Goal: Task Accomplishment & Management: Use online tool/utility

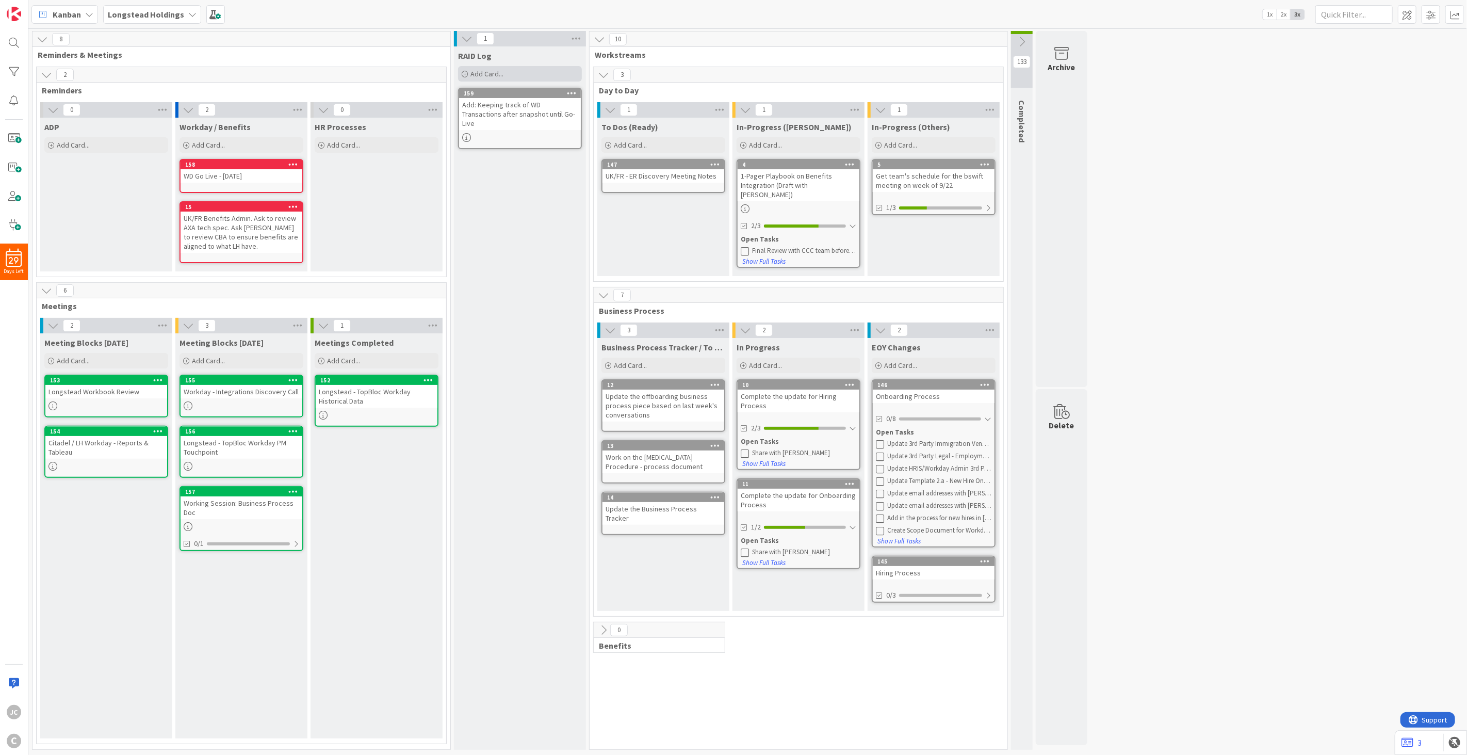
click at [476, 68] on div "Add Card..." at bounding box center [520, 73] width 124 height 15
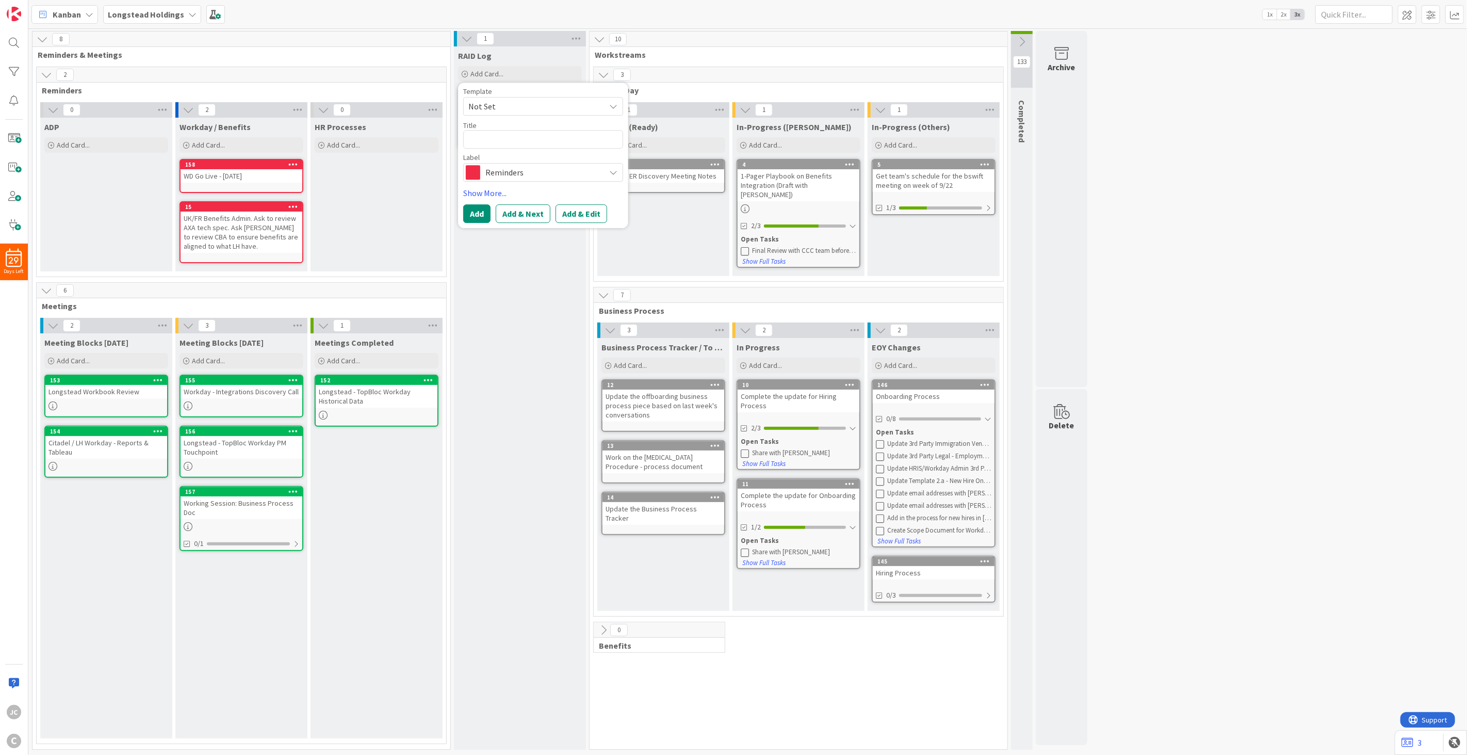
type textarea "x"
type textarea "A"
type textarea "x"
type textarea "Ad"
type textarea "x"
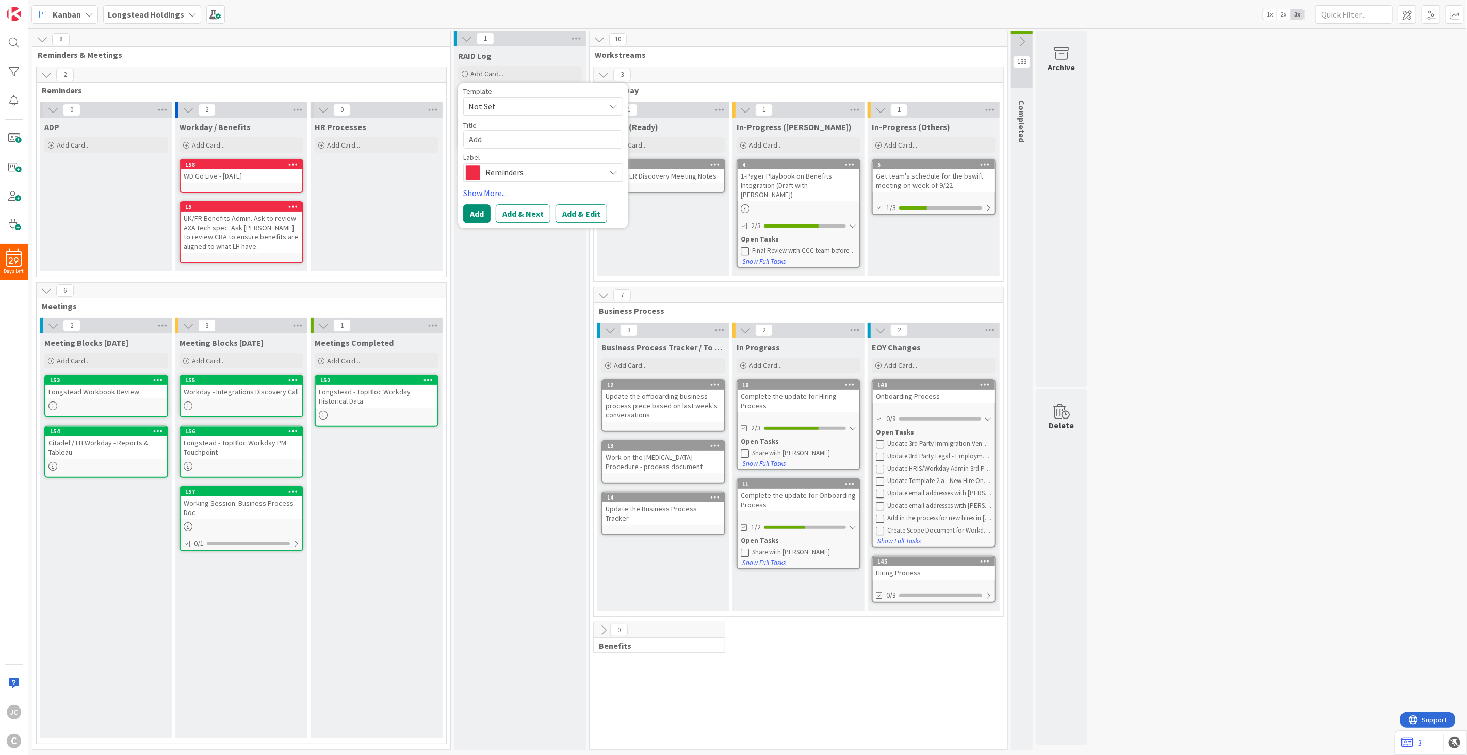
type textarea "Add"
click at [555, 168] on span "Reminders" at bounding box center [543, 172] width 115 height 14
click at [532, 236] on span "default" at bounding box center [565, 233] width 126 height 15
click at [552, 54] on div "RAID Log" at bounding box center [520, 56] width 124 height 10
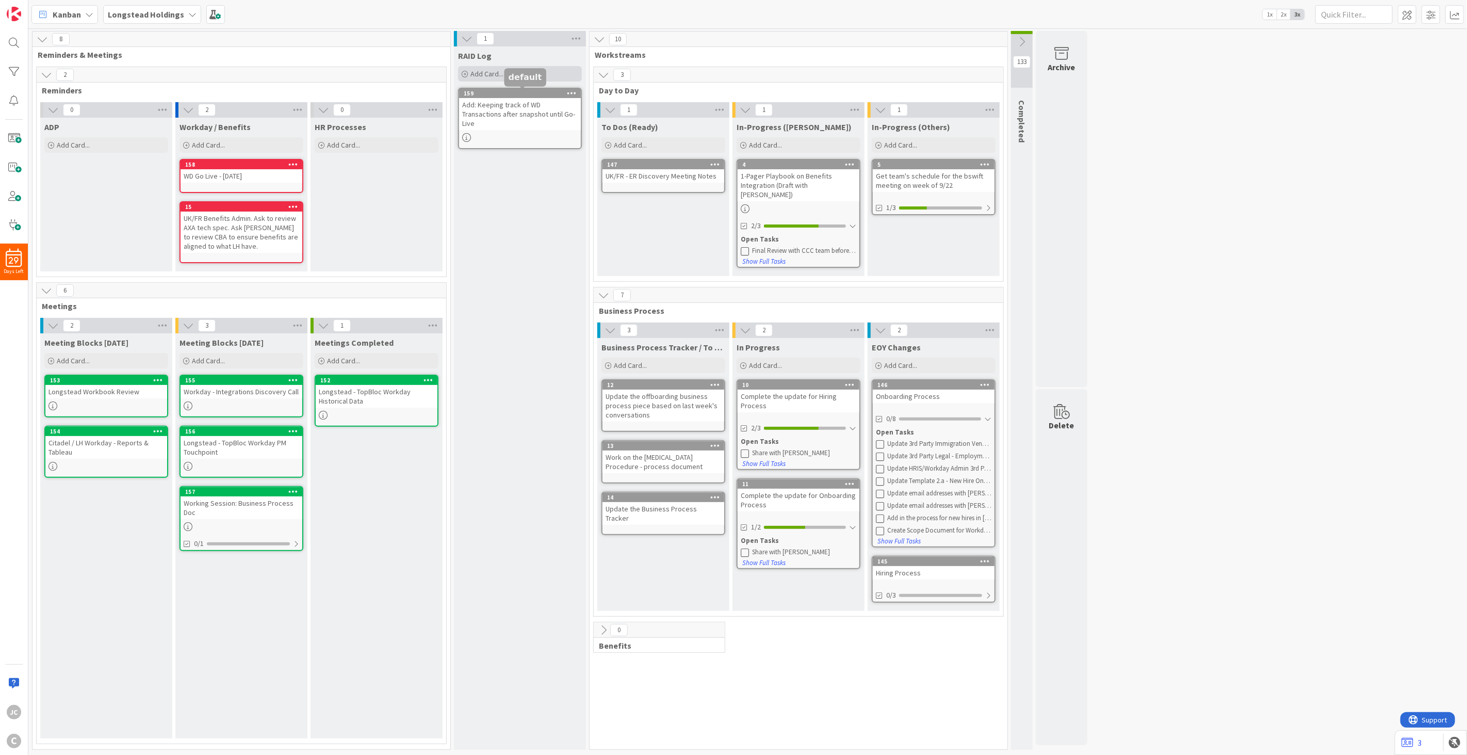
click at [473, 69] on span "Add Card..." at bounding box center [487, 73] width 33 height 9
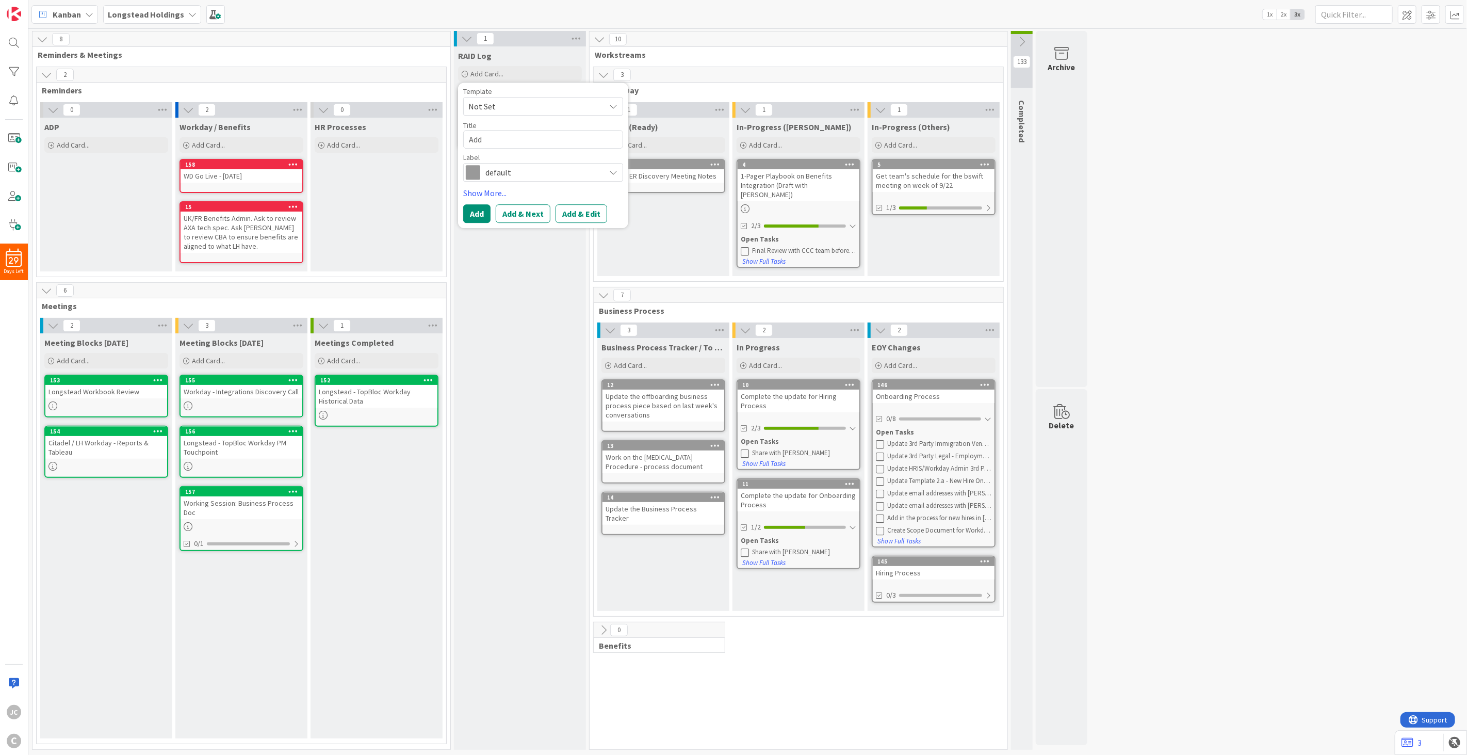
click at [521, 114] on span "Not Set" at bounding box center [543, 106] width 160 height 19
click at [533, 90] on div "Template" at bounding box center [543, 91] width 160 height 7
click at [524, 140] on textarea "Add" at bounding box center [543, 139] width 160 height 19
type textarea "x"
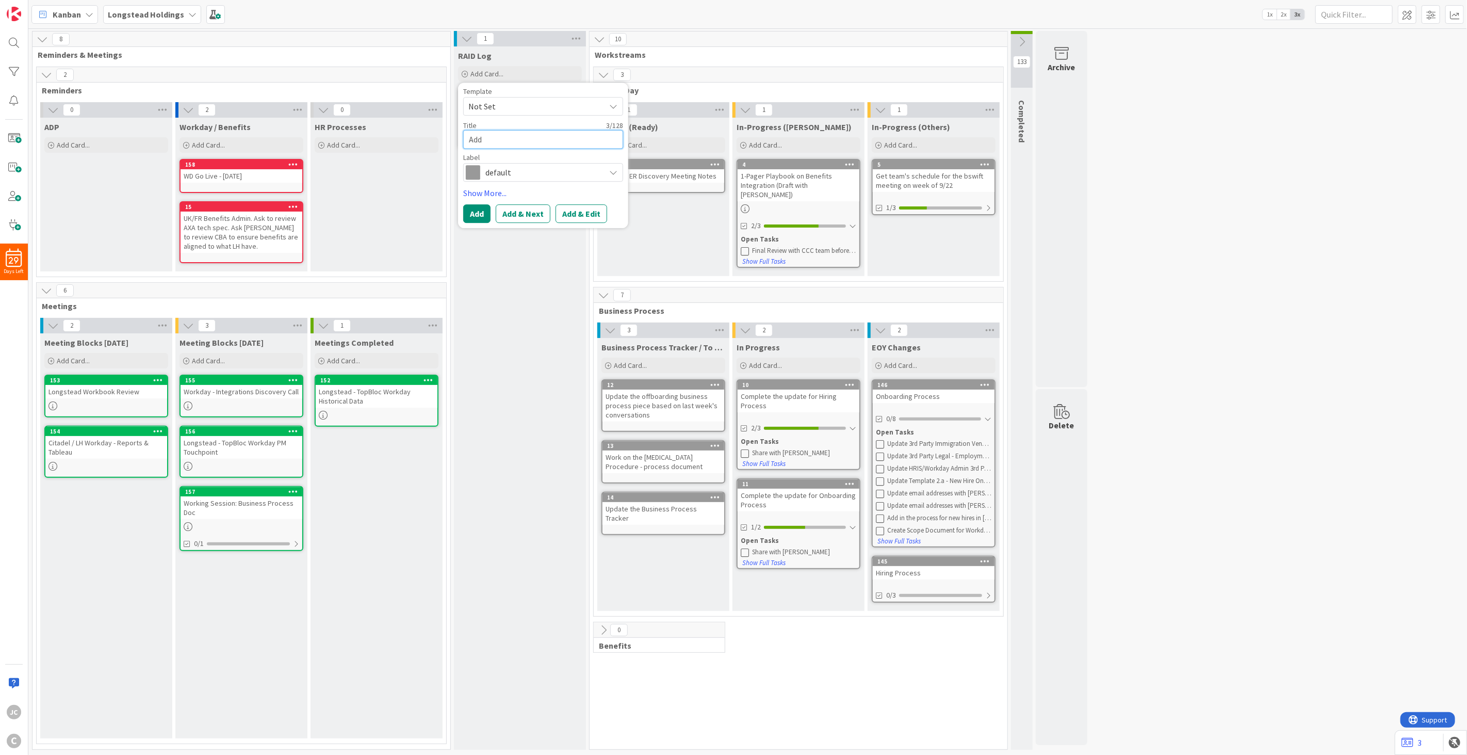
type textarea "A"
type textarea "x"
type textarea "Ad"
type textarea "x"
type textarea "Add"
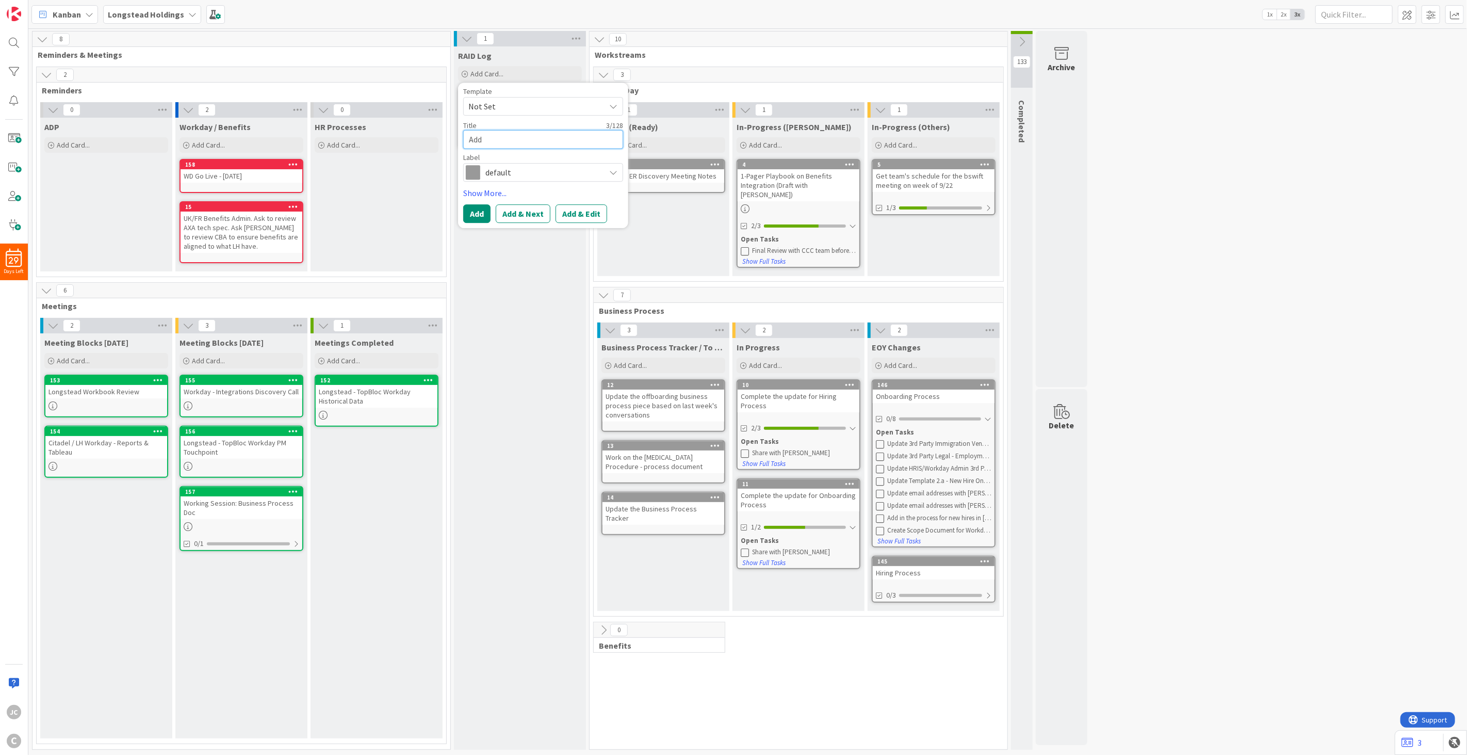
type textarea "x"
type textarea "Add:"
type textarea "x"
type textarea "Add: R"
type textarea "x"
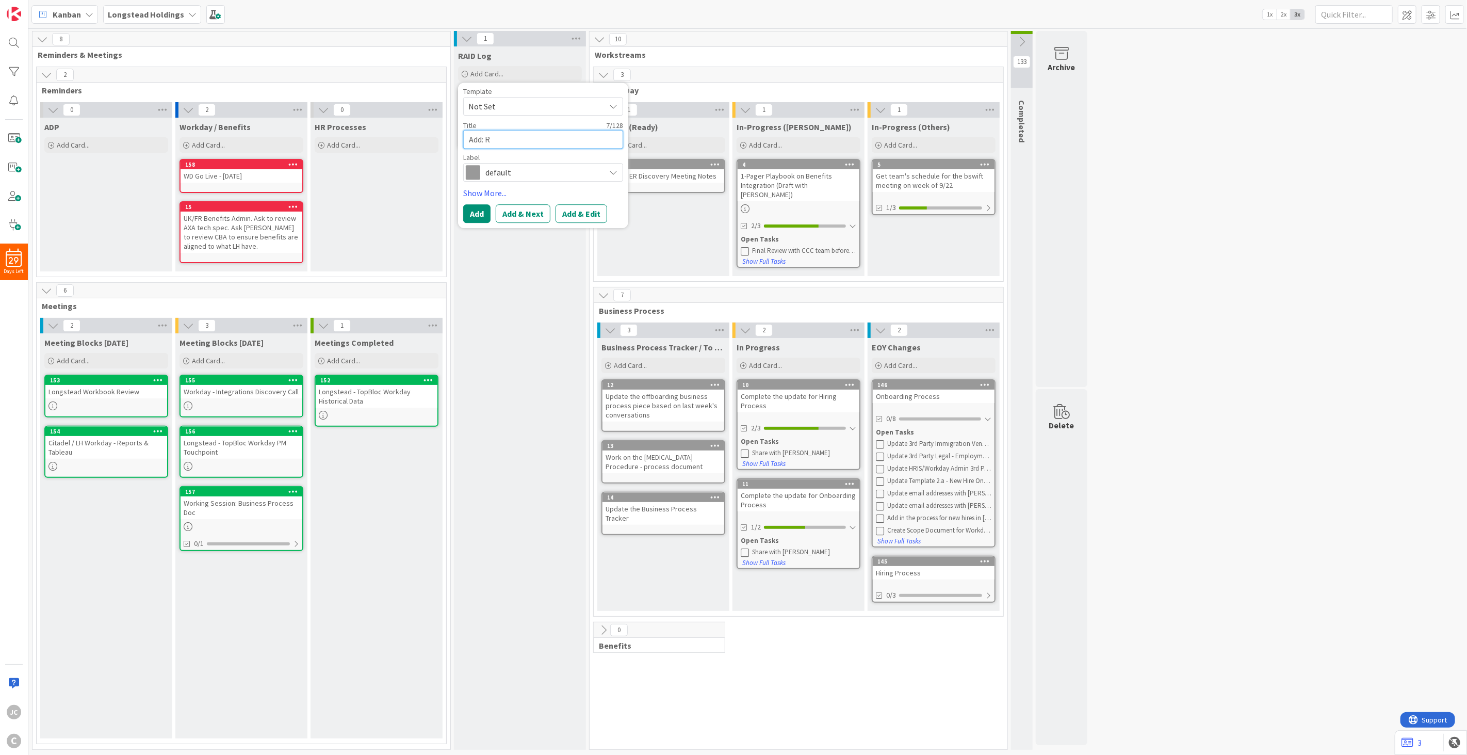
type textarea "Add: RA"
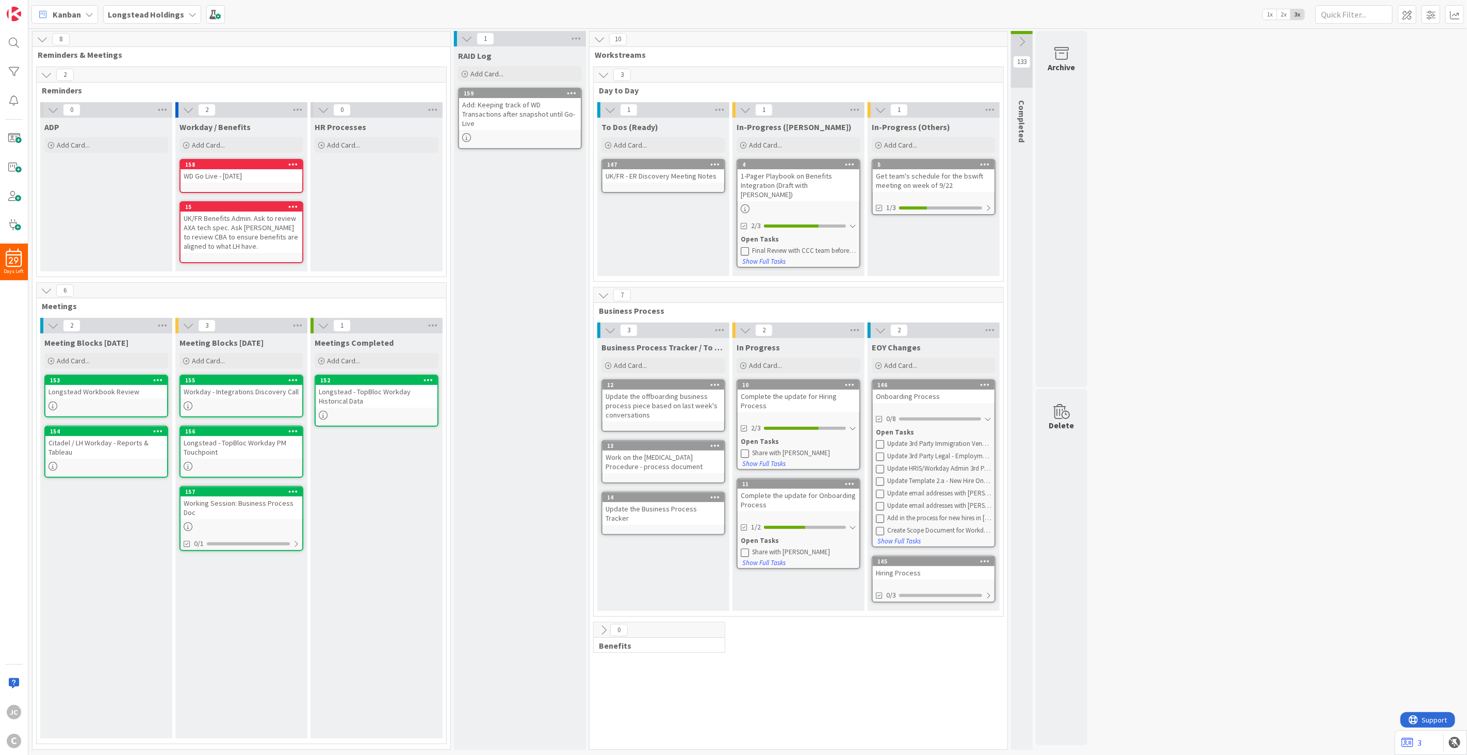
click at [627, 232] on div "To Dos (Ready) Add Card... 147 UK/FR - ER Discovery Meeting Notes" at bounding box center [663, 197] width 132 height 158
click at [122, 393] on div "Longstead Workbook Review" at bounding box center [106, 391] width 122 height 13
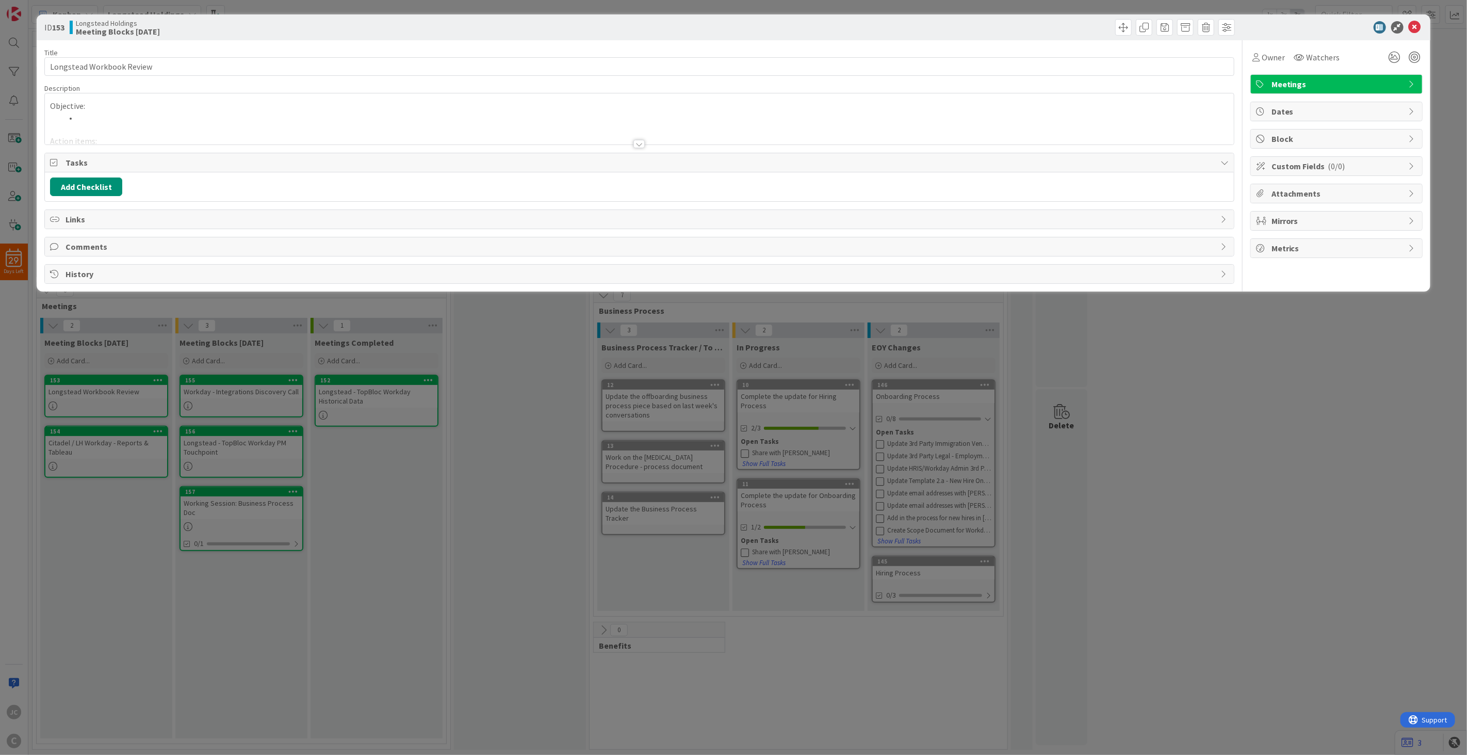
click at [102, 104] on div "Objective: Action items: Decisions Made: Support Needed: Next Steps: Meeting No…" at bounding box center [639, 118] width 1189 height 51
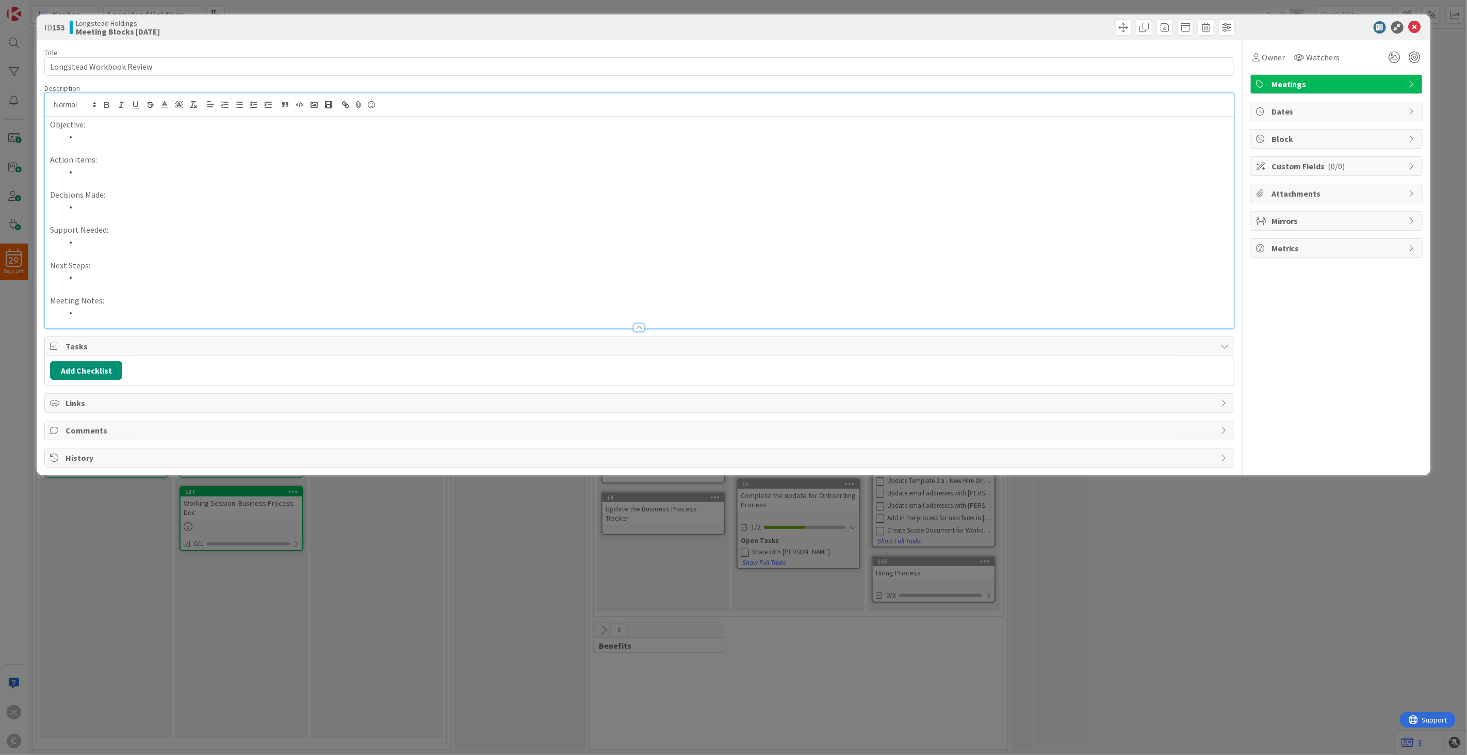
click at [148, 213] on p at bounding box center [639, 219] width 1179 height 12
drag, startPoint x: 192, startPoint y: 251, endPoint x: 200, endPoint y: 269, distance: 19.5
click at [193, 251] on p at bounding box center [639, 254] width 1179 height 12
click at [205, 280] on li at bounding box center [645, 277] width 1167 height 12
click at [222, 163] on p "Action items:" at bounding box center [639, 160] width 1179 height 12
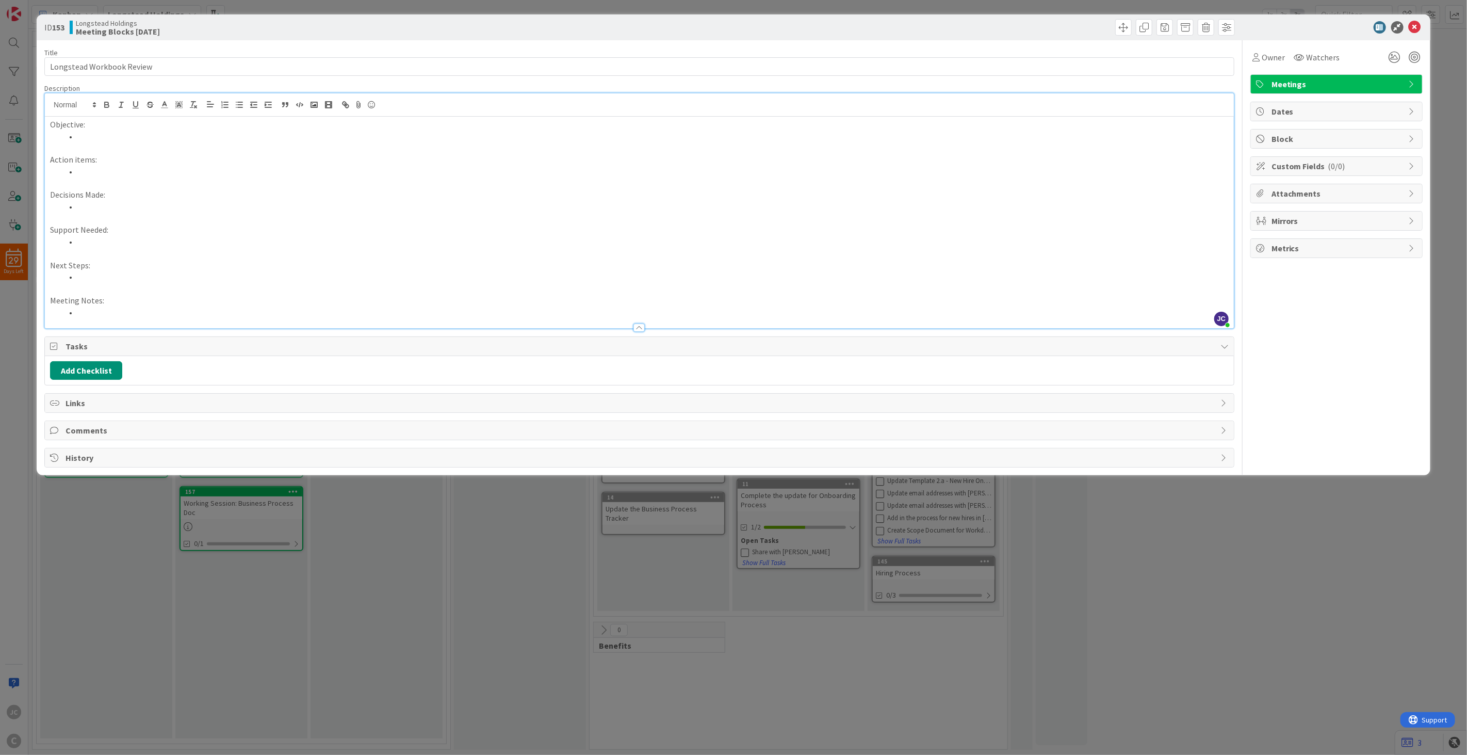
click at [240, 230] on p "Support Needed:" at bounding box center [639, 230] width 1179 height 12
click at [285, 166] on li at bounding box center [645, 172] width 1167 height 12
click at [77, 369] on button "Add Checklist" at bounding box center [86, 370] width 72 height 19
type input "to Do"
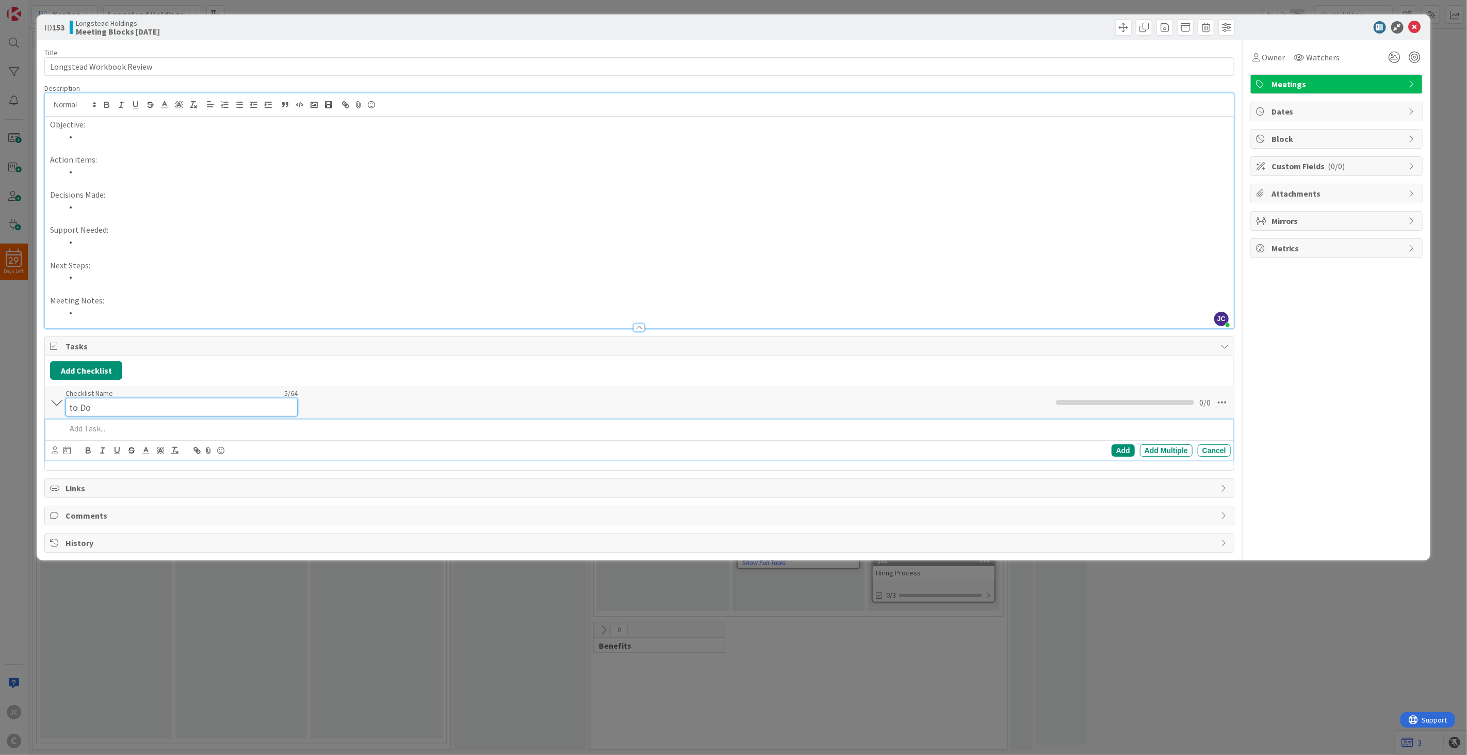
click at [70, 400] on input "to Do" at bounding box center [182, 407] width 232 height 19
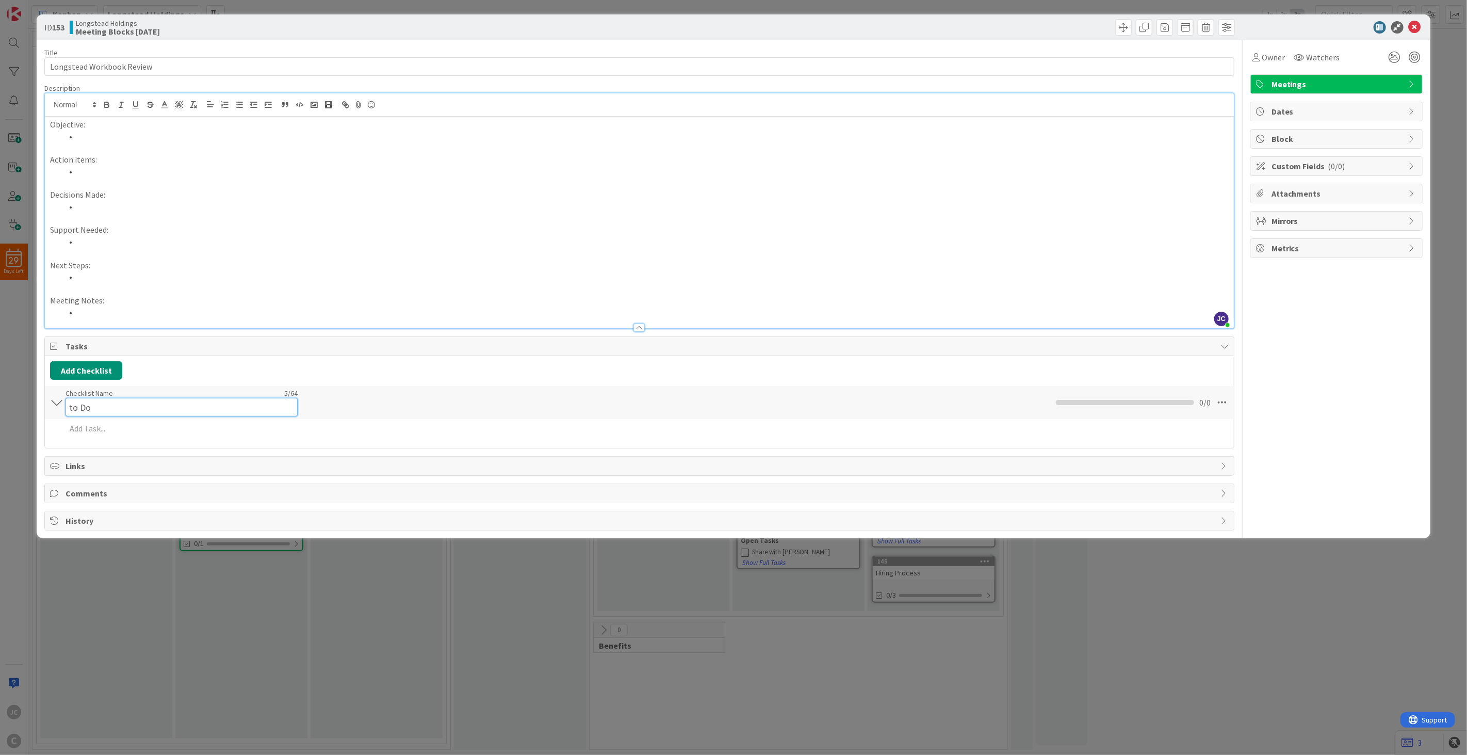
click at [73, 400] on input "to Do" at bounding box center [182, 407] width 232 height 19
type input "To Do"
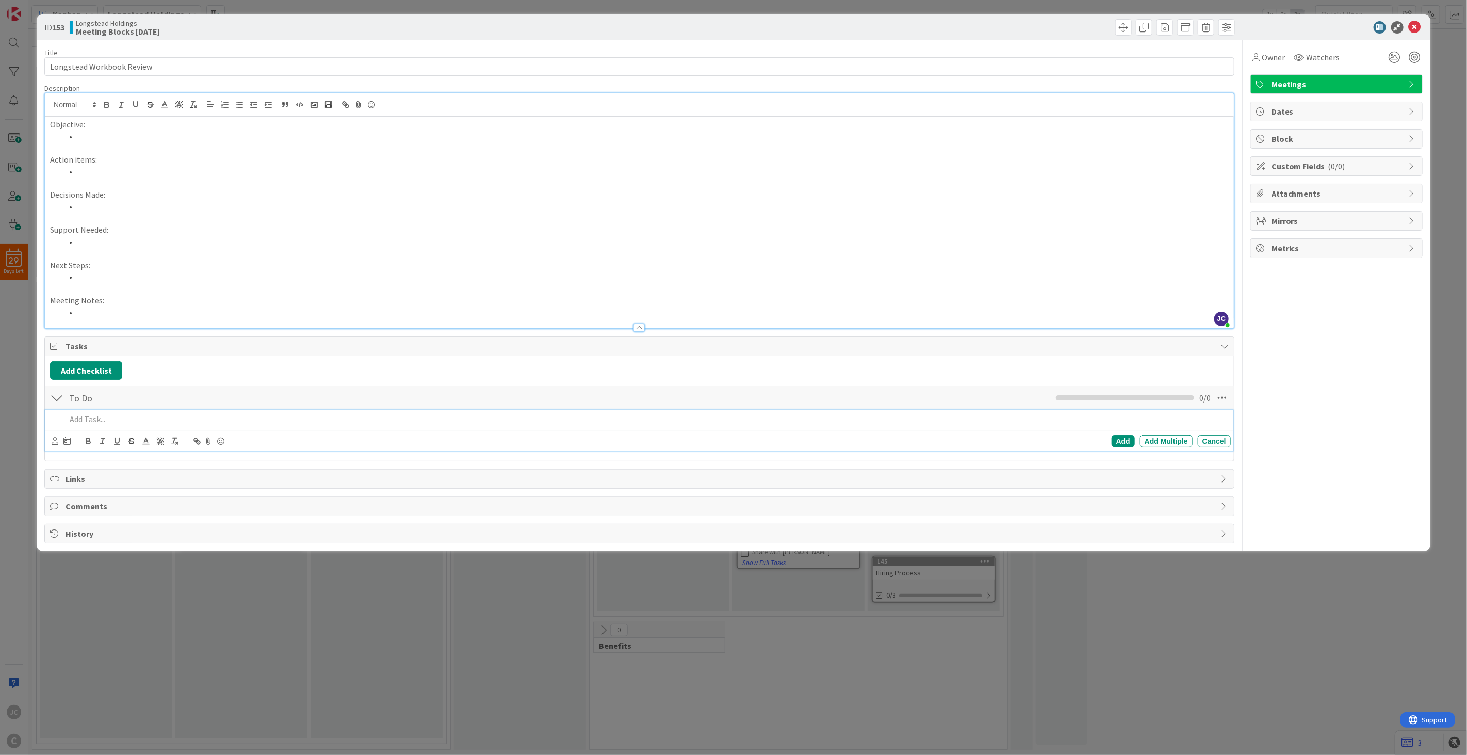
click at [126, 420] on p at bounding box center [646, 419] width 1161 height 12
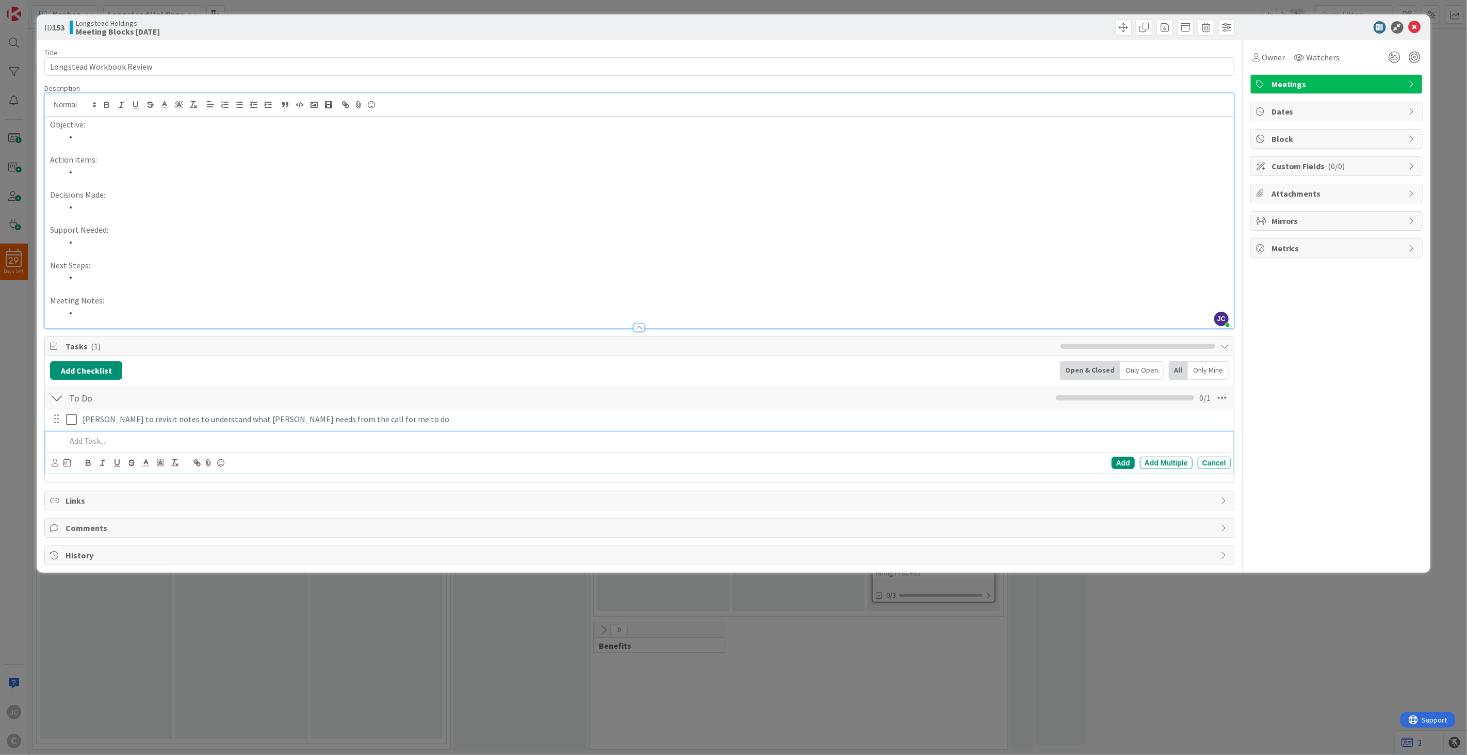
click at [277, 642] on div "ID 153 Longstead Holdings Meeting Blocks [DATE] Title 25 / 128 Longstead Workbo…" at bounding box center [733, 377] width 1467 height 755
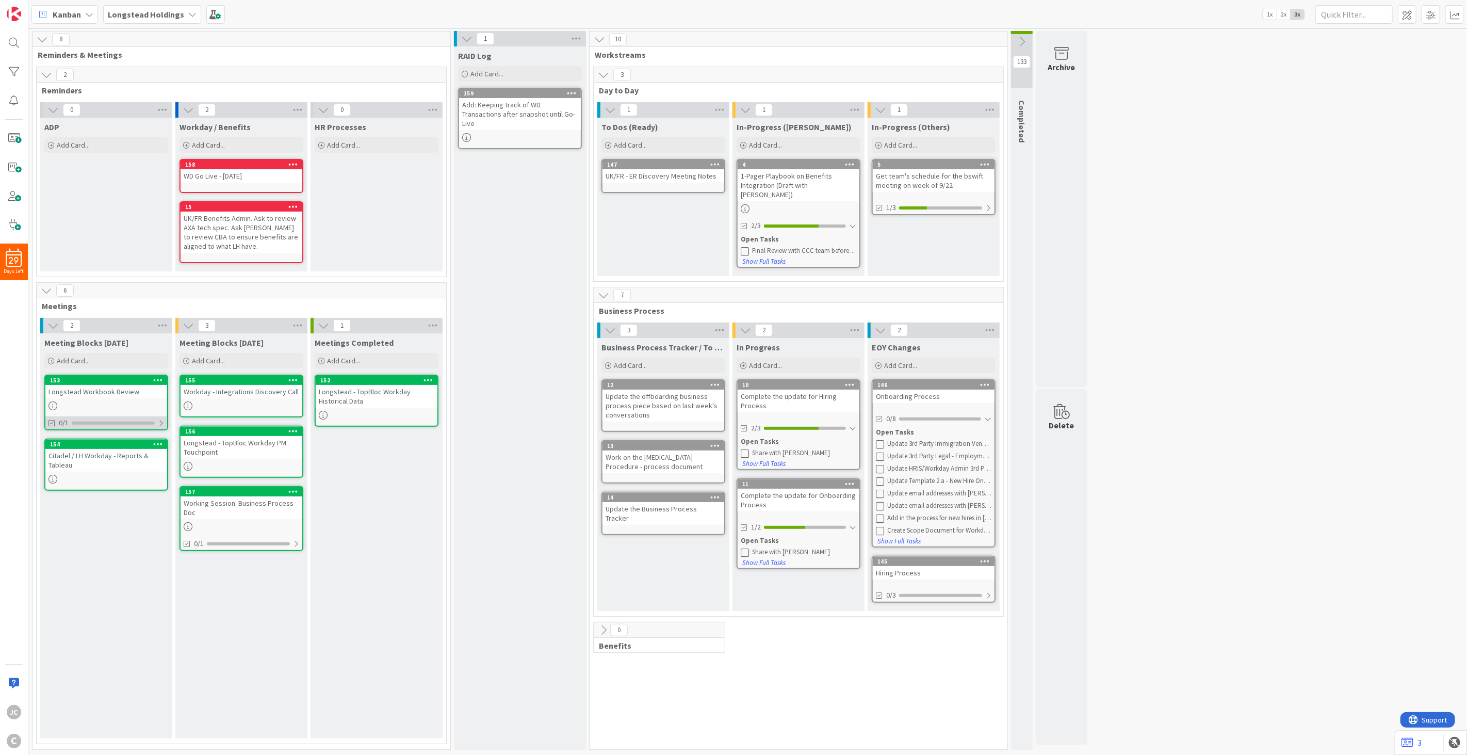
click at [162, 421] on div at bounding box center [161, 423] width 6 height 8
click at [295, 542] on div at bounding box center [296, 544] width 6 height 8
click at [298, 544] on div at bounding box center [295, 544] width 7 height 8
click at [528, 181] on div "RAID Log Add Card... Template Not Set Not Set Meetings Edit Card Templates Titl…" at bounding box center [520, 397] width 132 height 703
click at [323, 322] on icon at bounding box center [323, 325] width 11 height 11
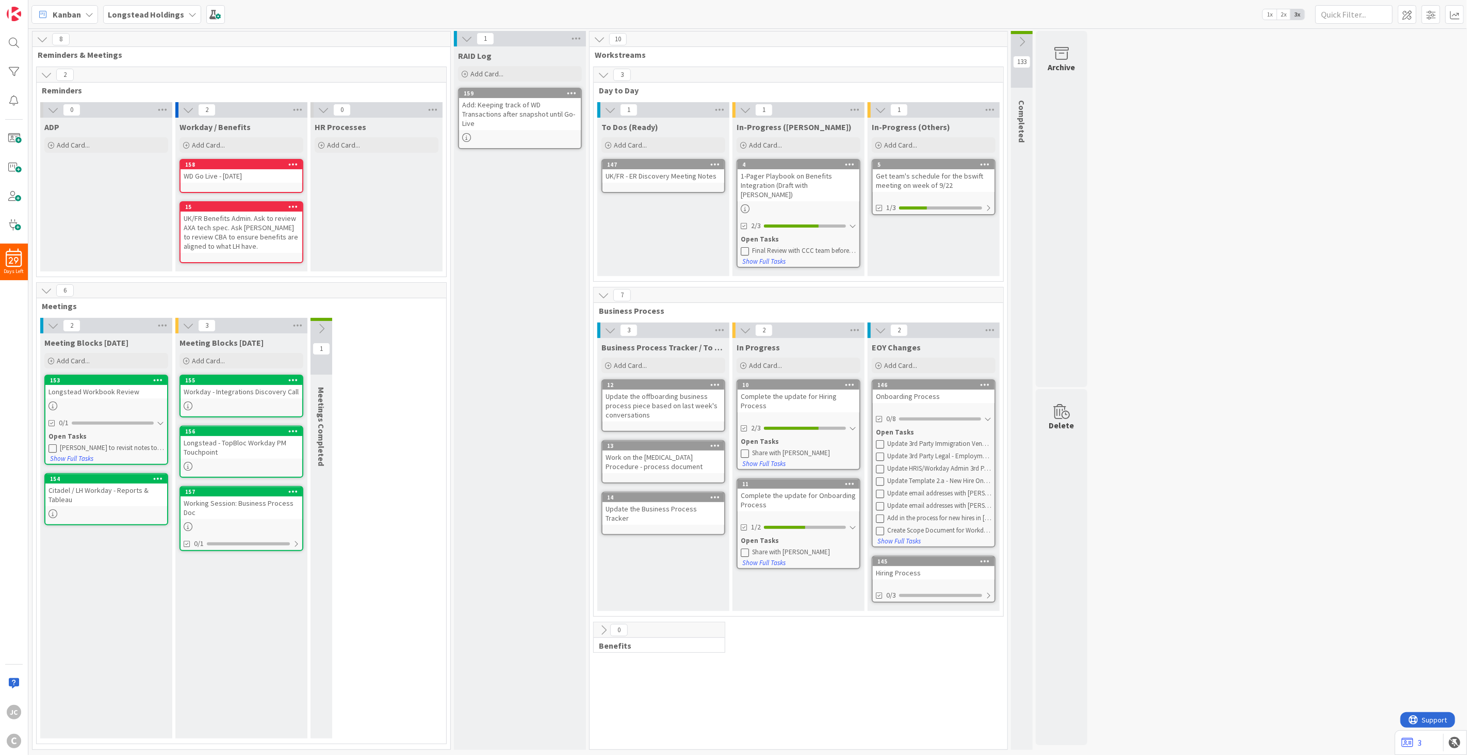
click at [323, 323] on icon at bounding box center [321, 328] width 11 height 11
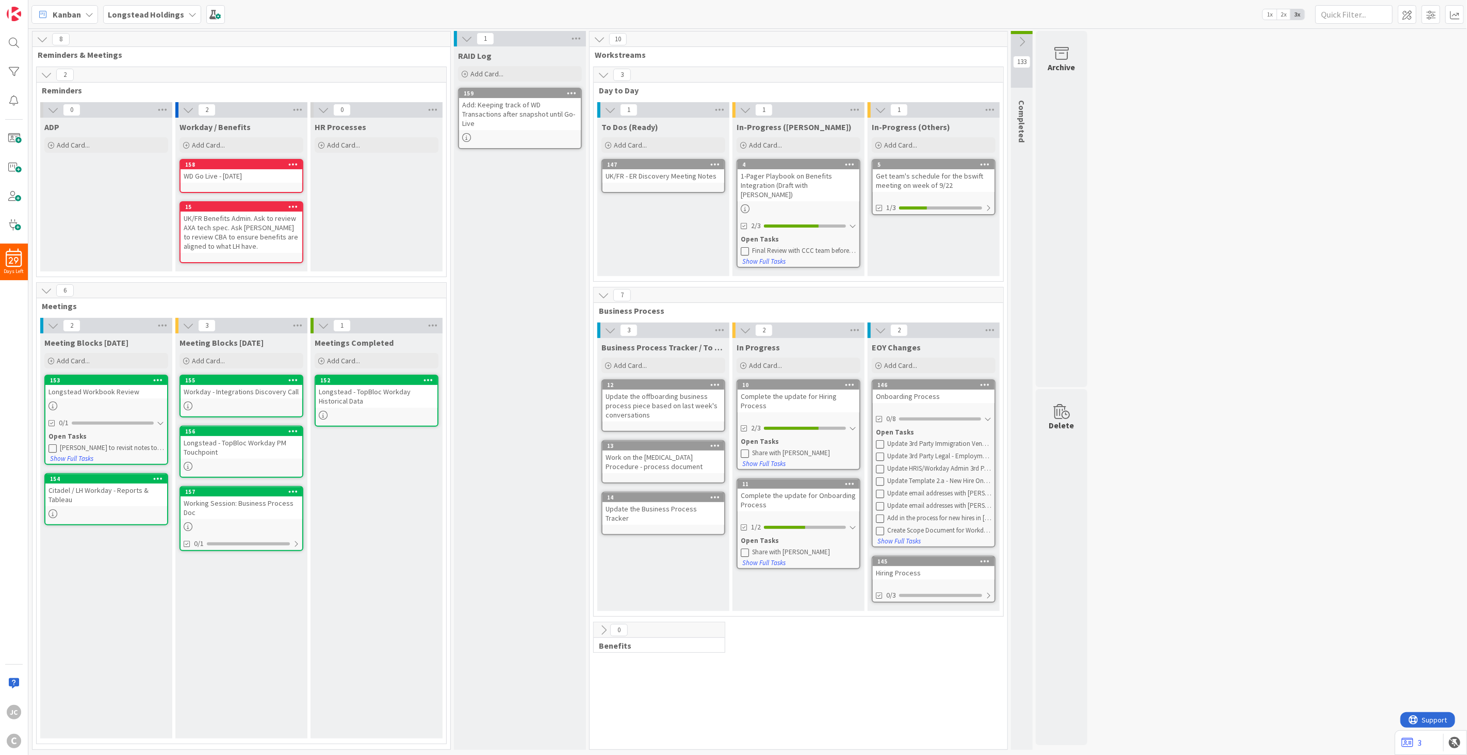
click at [323, 322] on icon at bounding box center [323, 325] width 11 height 11
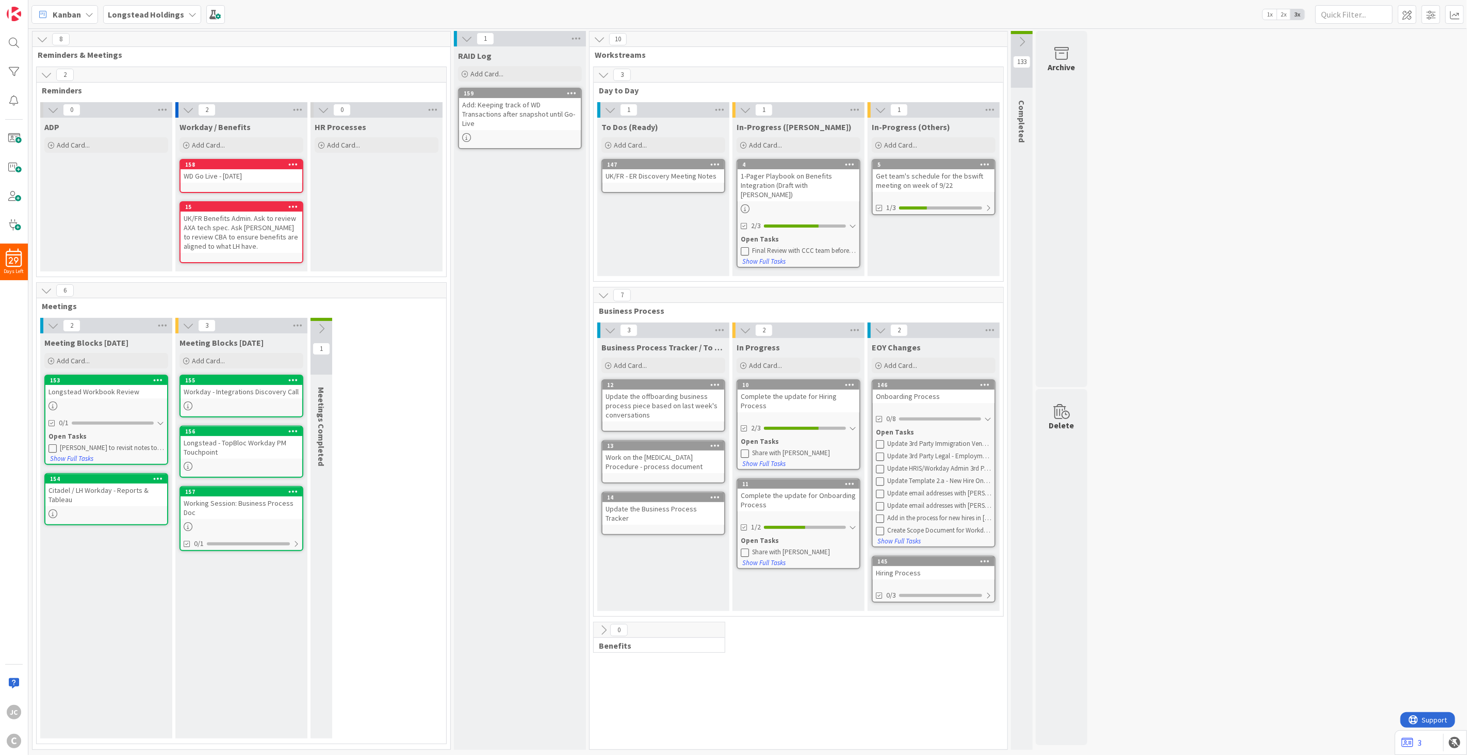
click at [323, 323] on icon at bounding box center [321, 328] width 11 height 11
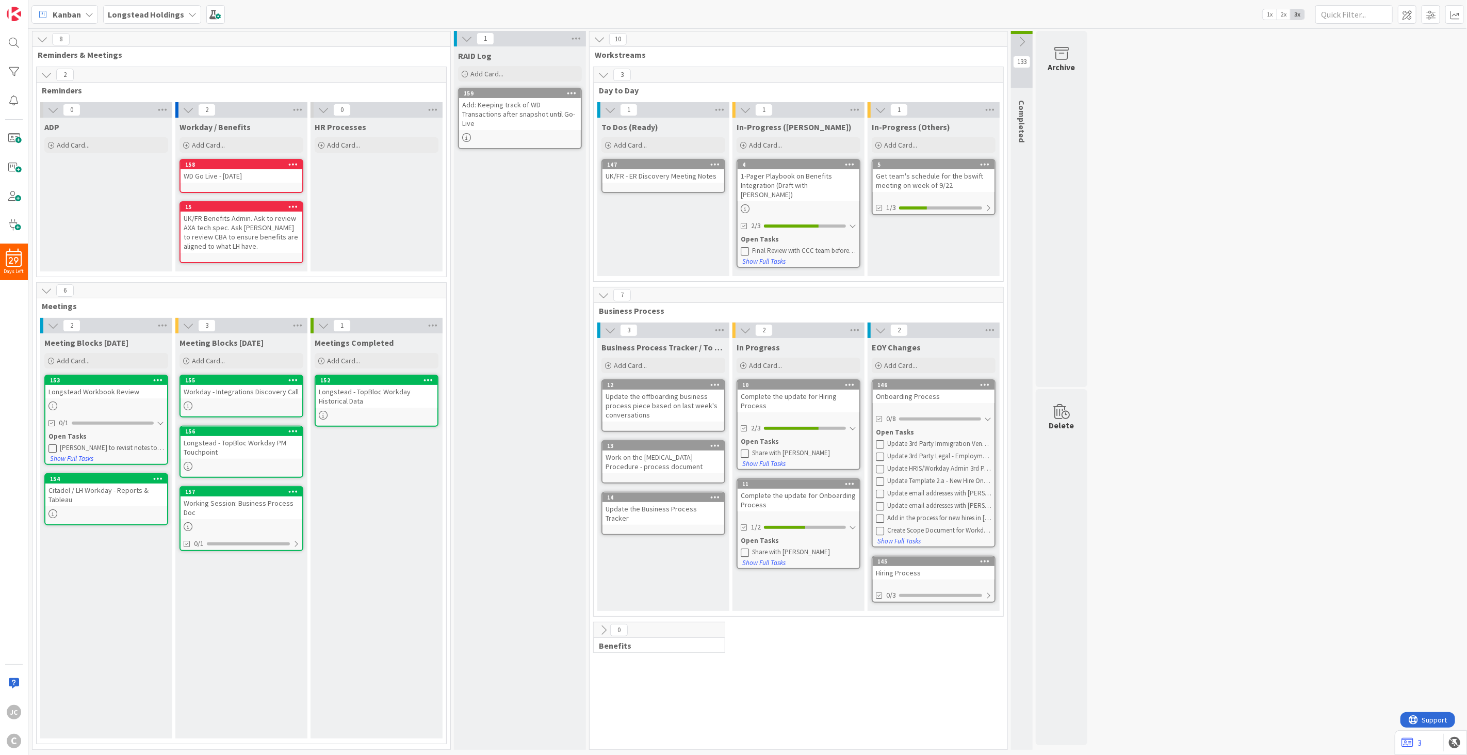
click at [323, 322] on icon at bounding box center [323, 325] width 11 height 11
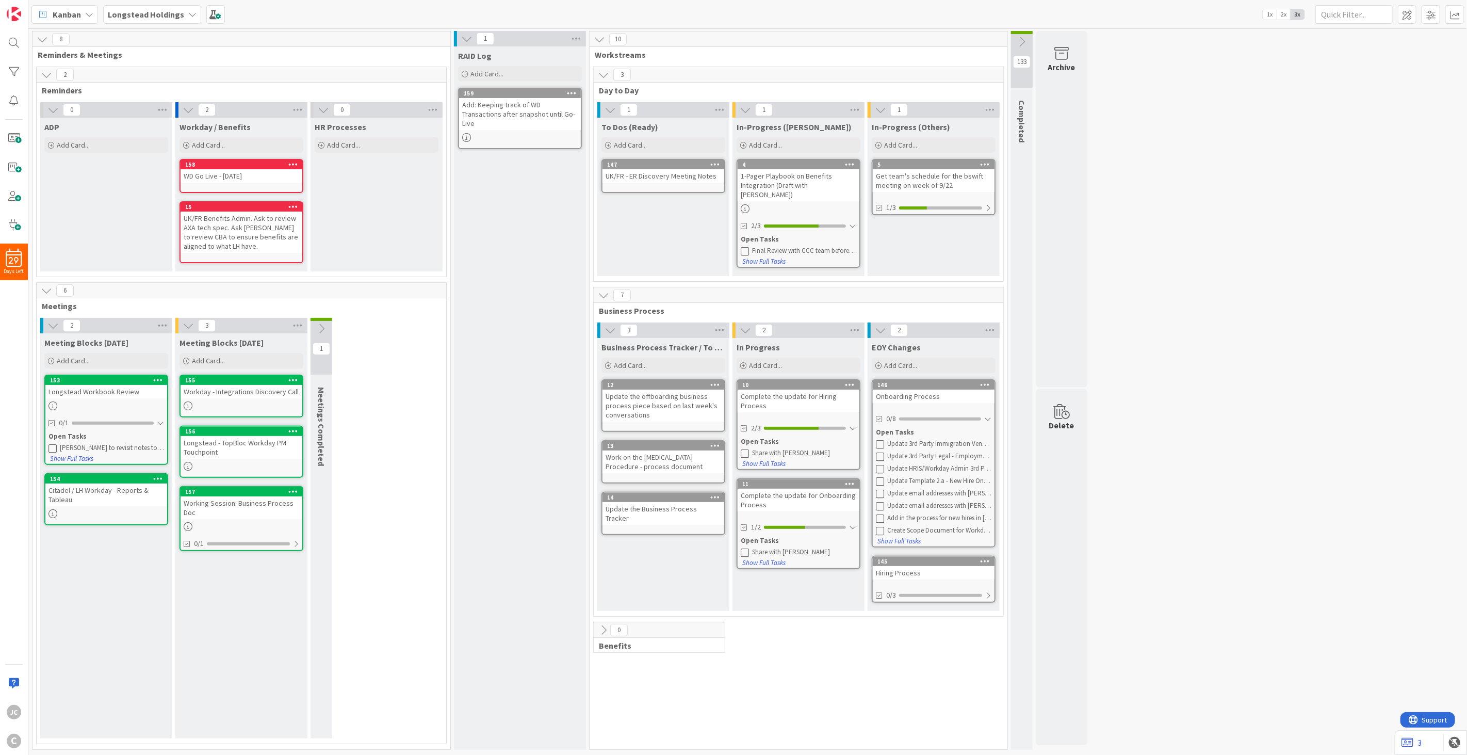
click at [323, 323] on icon at bounding box center [321, 328] width 11 height 11
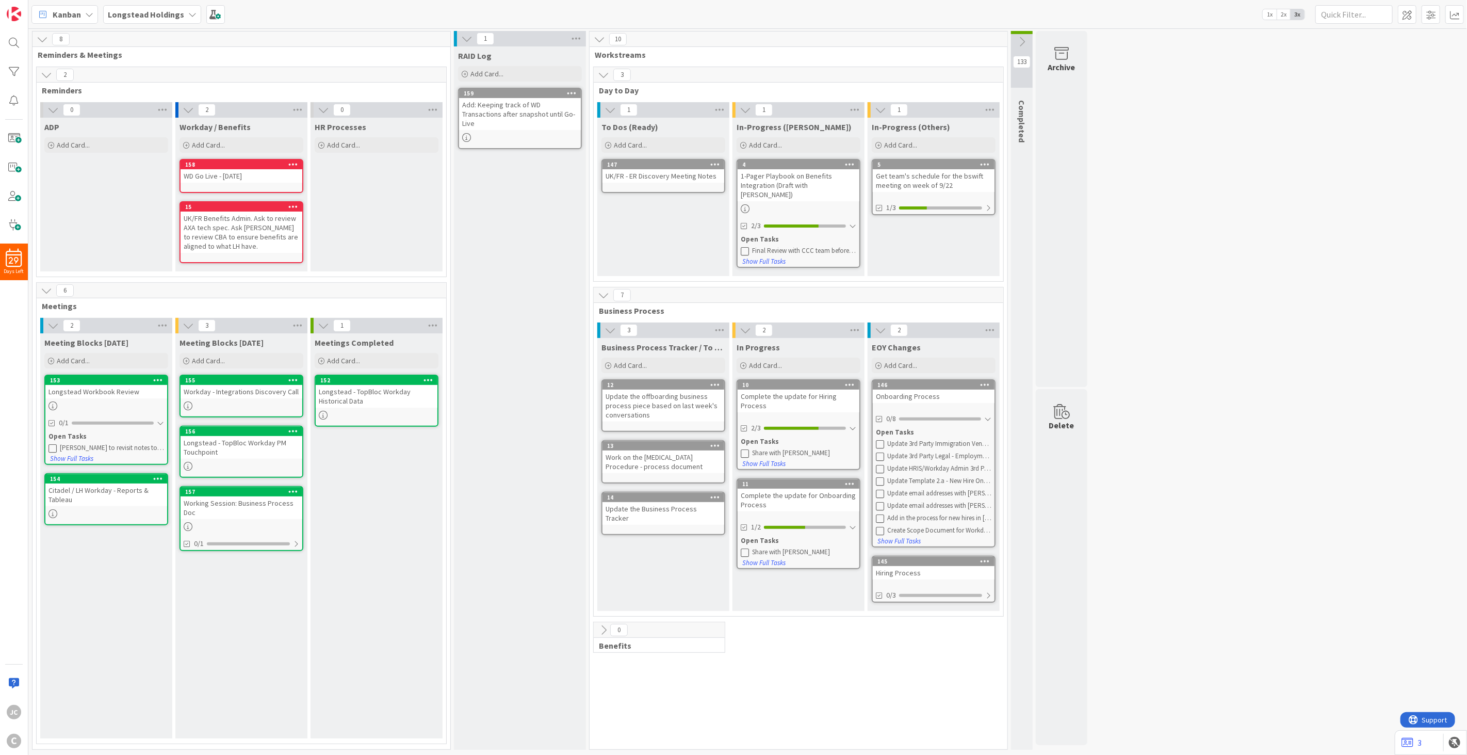
drag, startPoint x: 323, startPoint y: 322, endPoint x: 355, endPoint y: 432, distance: 115.0
click at [355, 432] on div "1 Meetings Completed Add Card... 152 Longstead - TopBloc Workday Historical Data" at bounding box center [377, 528] width 132 height 421
click at [376, 457] on div "Meetings Completed Add Card... 152 Longstead - TopBloc Workday Historical Data" at bounding box center [377, 535] width 132 height 405
click at [322, 326] on icon at bounding box center [323, 325] width 11 height 11
